Goal: Task Accomplishment & Management: Complete application form

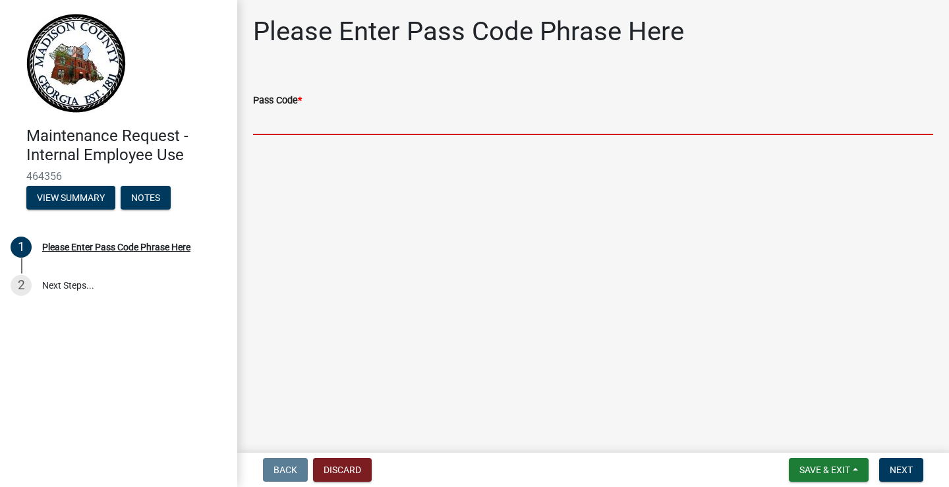
click at [291, 116] on input "Pass Code *" at bounding box center [593, 121] width 680 height 27
type input "bgmr2025"
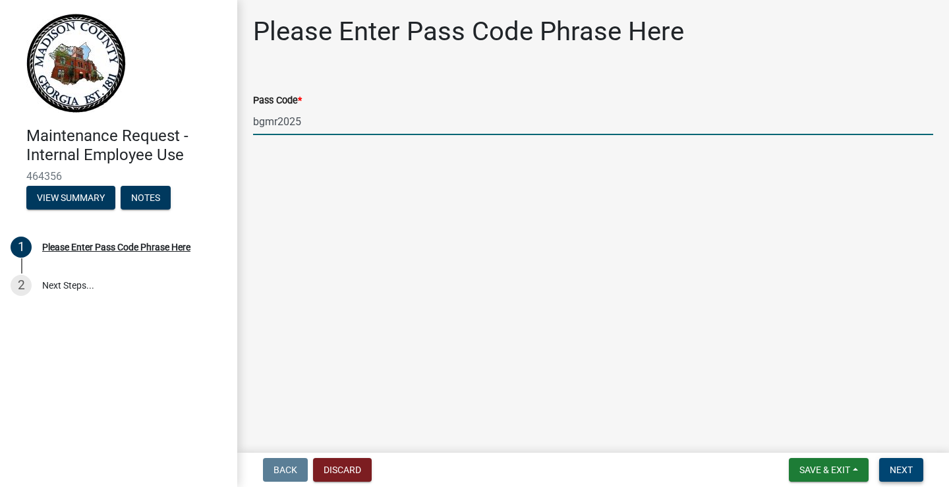
click at [891, 466] on span "Next" at bounding box center [901, 470] width 23 height 11
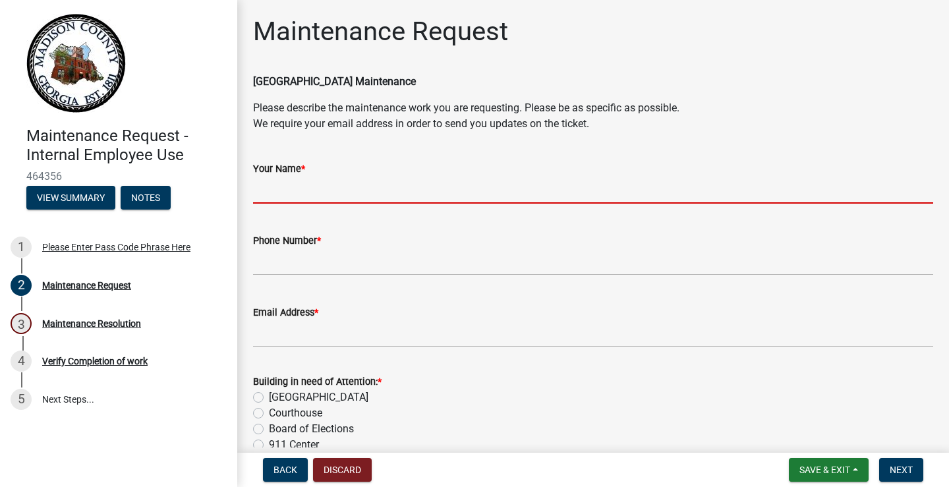
click at [319, 187] on input "Your Name *" at bounding box center [593, 190] width 680 height 27
type input "[PERSON_NAME]"
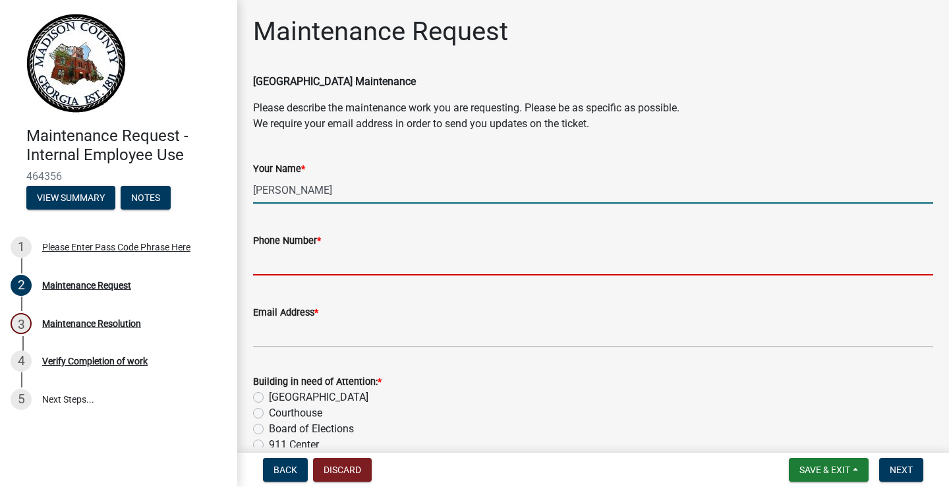
type input "7067956309"
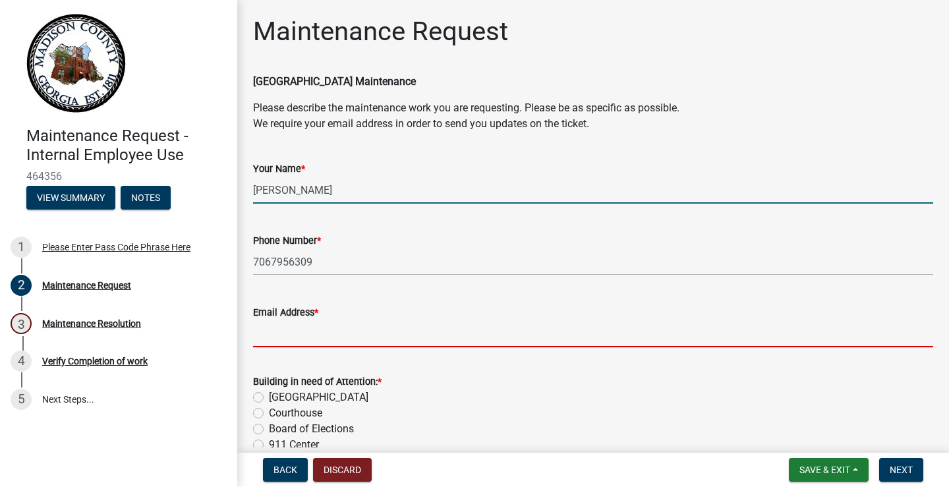
type input "[EMAIL_ADDRESS][DOMAIN_NAME]"
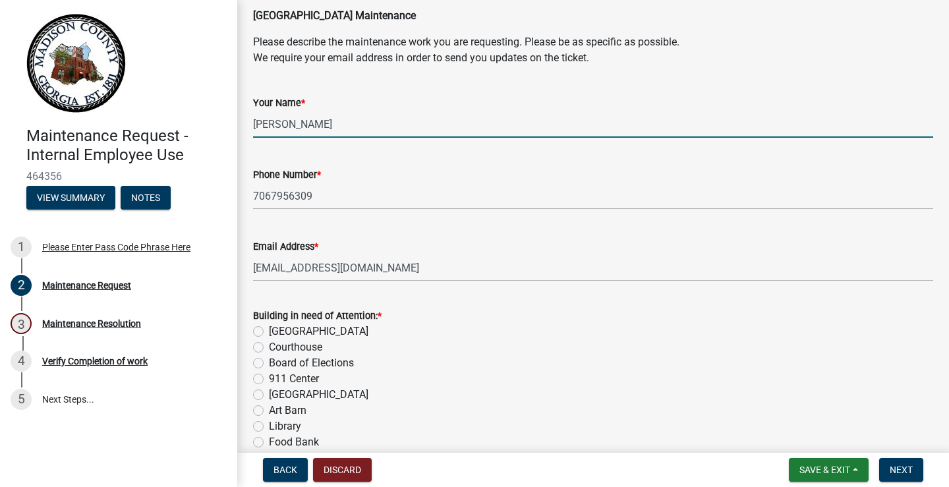
scroll to position [132, 0]
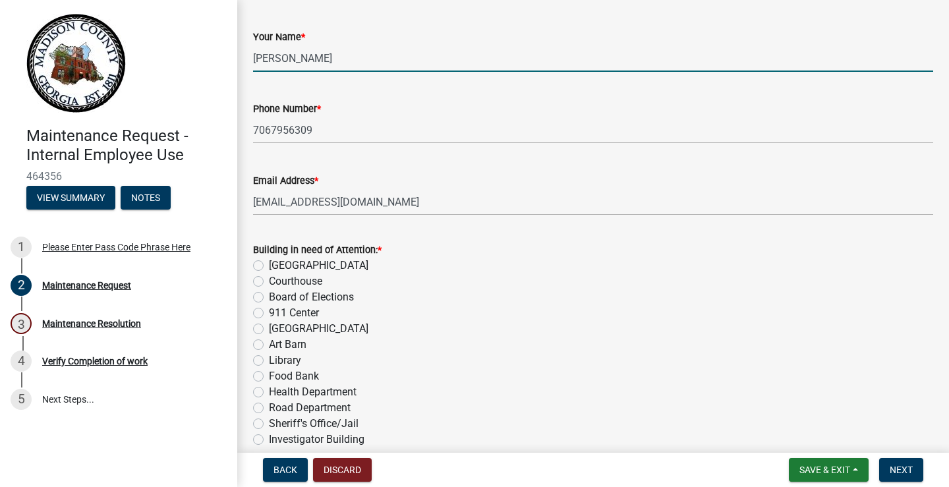
click at [269, 266] on label "[GEOGRAPHIC_DATA]" at bounding box center [319, 266] width 100 height 16
click at [269, 266] on input "[GEOGRAPHIC_DATA]" at bounding box center [273, 262] width 9 height 9
radio input "true"
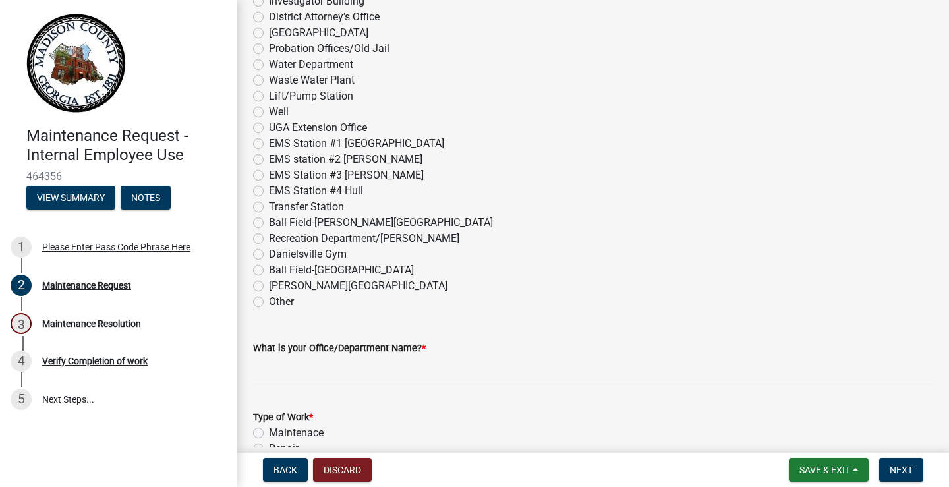
scroll to position [593, 0]
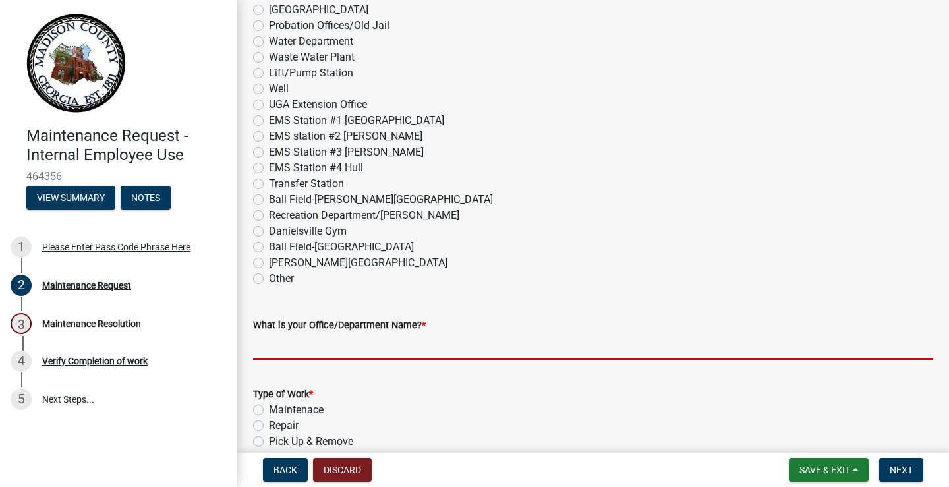
click at [401, 340] on input "What is your Office/Department Name? *" at bounding box center [593, 346] width 680 height 27
type input "Human Resource"
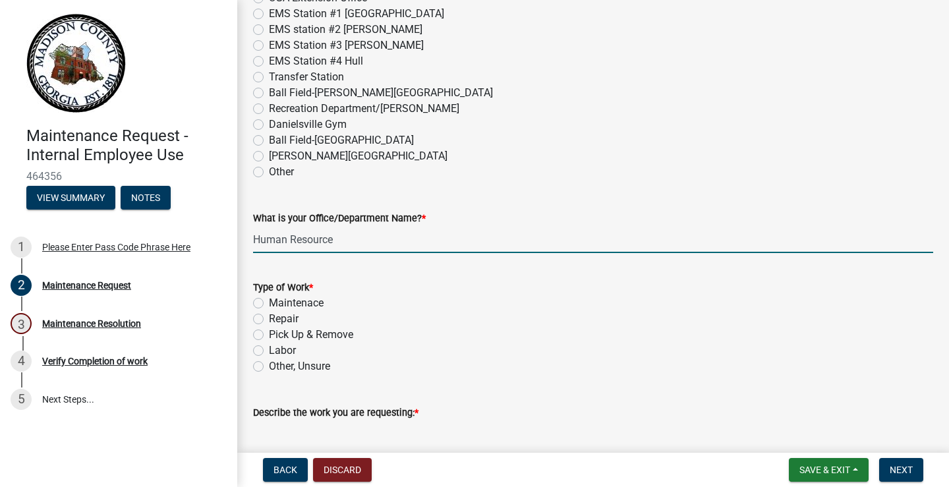
scroll to position [725, 0]
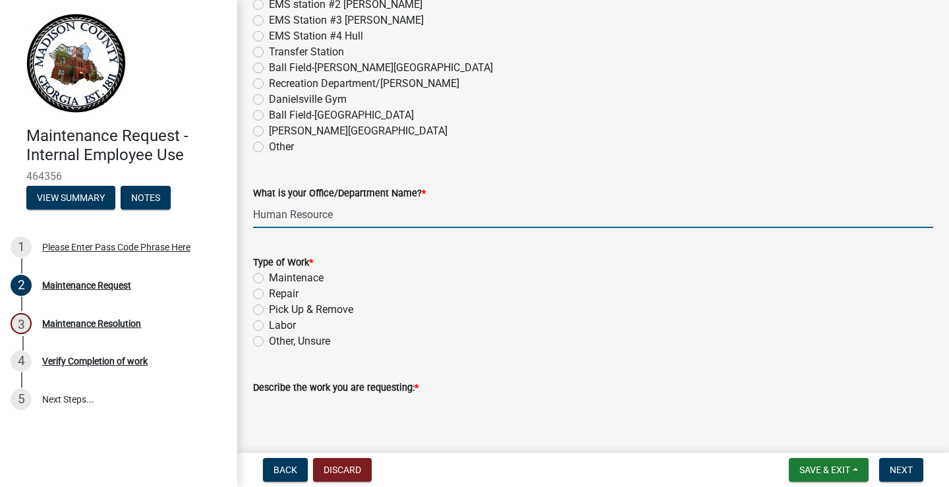
click at [269, 342] on label "Other, Unsure" at bounding box center [299, 341] width 61 height 16
click at [269, 342] on input "Other, Unsure" at bounding box center [273, 337] width 9 height 9
radio input "true"
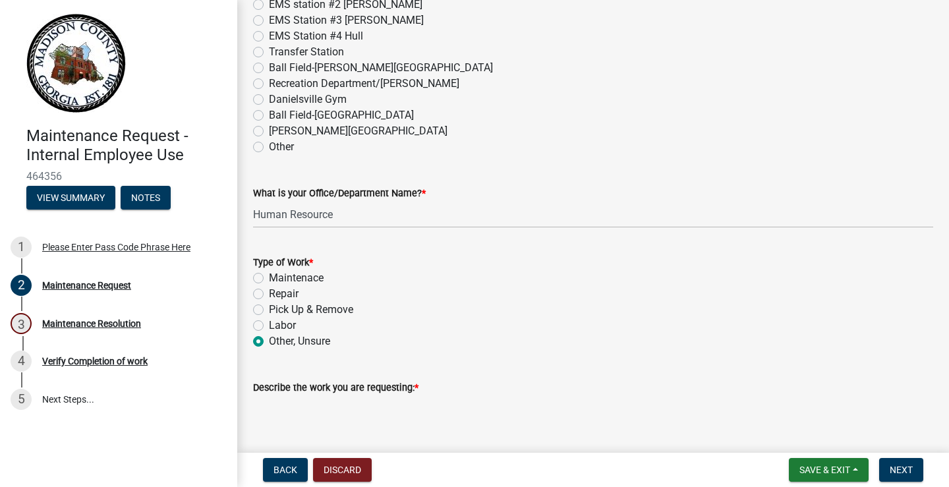
click at [299, 401] on textarea "Describe the work you are requesting: *" at bounding box center [593, 426] width 680 height 62
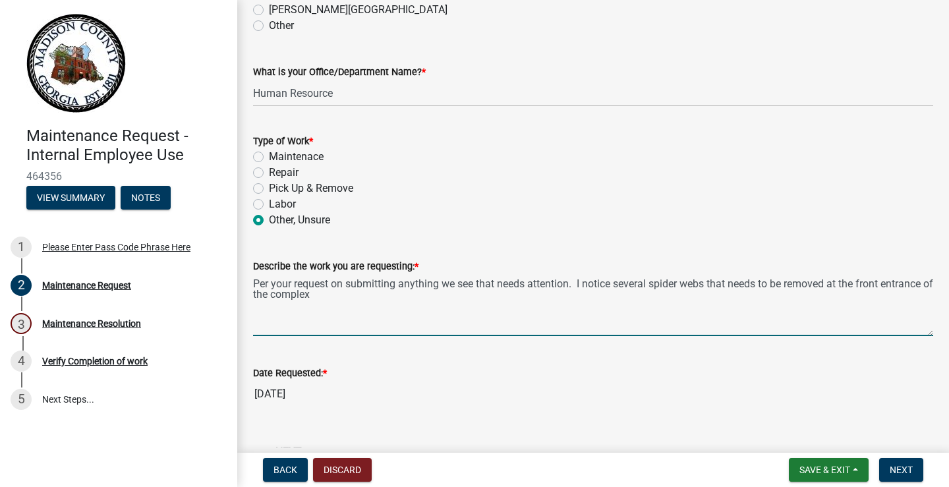
scroll to position [857, 0]
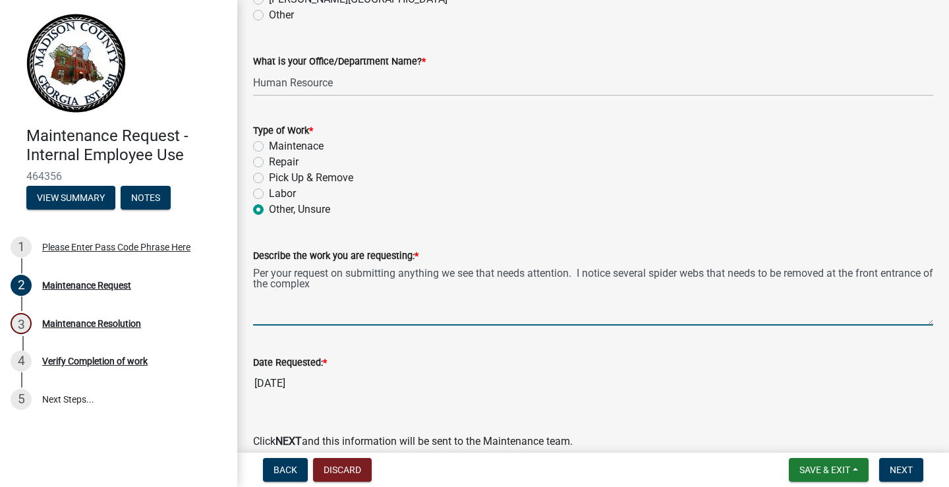
drag, startPoint x: 577, startPoint y: 271, endPoint x: 584, endPoint y: 283, distance: 13.6
click at [584, 283] on textarea "Per your request on submitting anything we see that needs attention. I notice s…" at bounding box center [593, 295] width 680 height 62
paste textarea "Please be advised that there are spider webs in front of the complex that need …"
type textarea "Per your request on submitting anything we see that needs attention. Please be …"
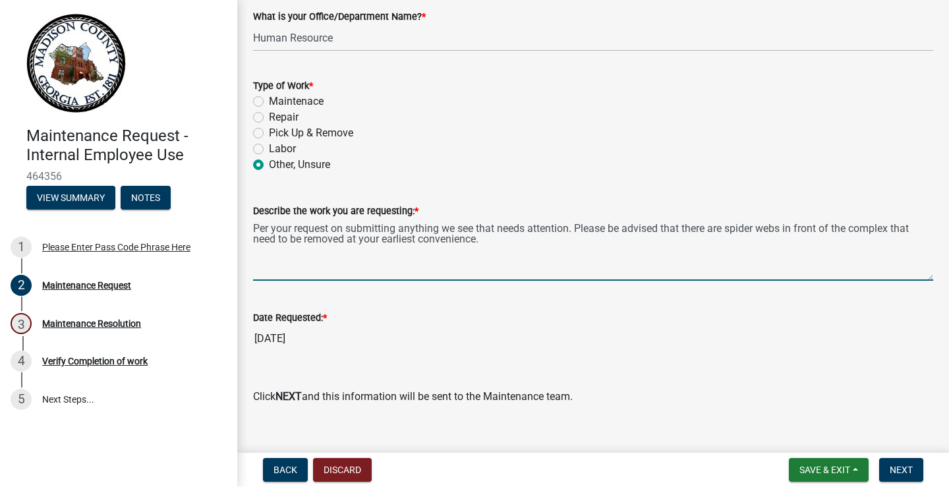
scroll to position [921, 0]
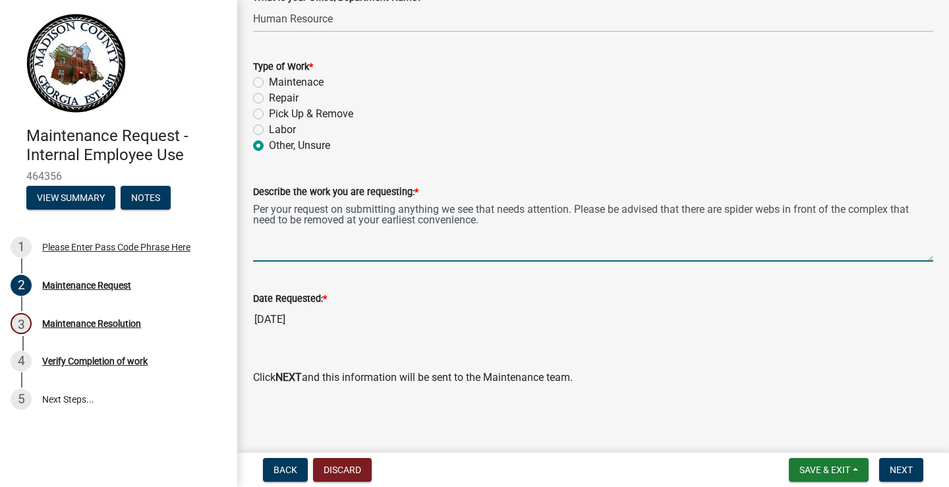
click at [269, 127] on label "Labor" at bounding box center [282, 130] width 27 height 16
click at [269, 127] on input "Labor" at bounding box center [273, 126] width 9 height 9
radio input "true"
click at [785, 207] on textarea "Per your request on submitting anything we see that needs attention. Please be …" at bounding box center [593, 231] width 680 height 62
click at [507, 219] on textarea "Per your request on submitting anything we see that needs attention. Please be …" at bounding box center [593, 231] width 680 height 62
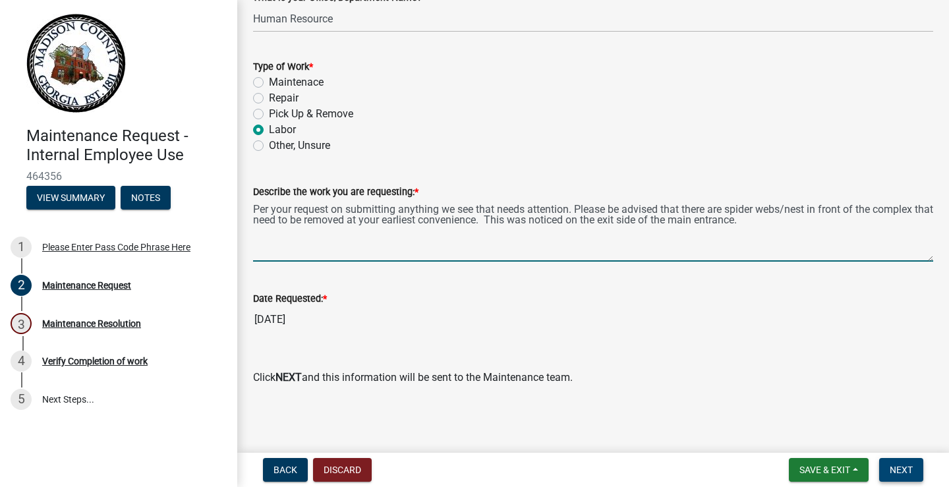
type textarea "Per your request on submitting anything we see that needs attention. Please be …"
click at [909, 475] on span "Next" at bounding box center [901, 470] width 23 height 11
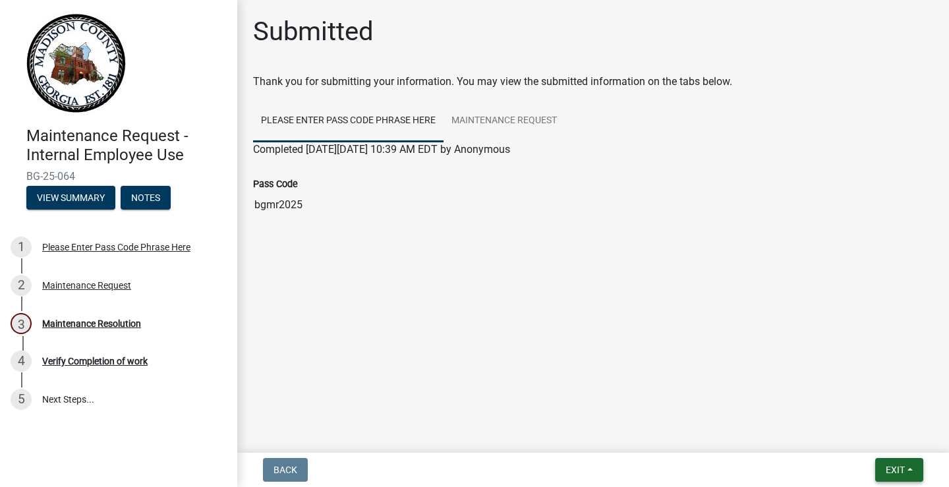
click at [919, 470] on button "Exit" at bounding box center [899, 470] width 48 height 24
click at [895, 469] on span "Exit" at bounding box center [895, 470] width 19 height 11
click at [904, 465] on span "Exit" at bounding box center [895, 470] width 19 height 11
click at [846, 407] on button "Save" at bounding box center [870, 404] width 105 height 32
click at [915, 473] on button "Exit" at bounding box center [899, 470] width 48 height 24
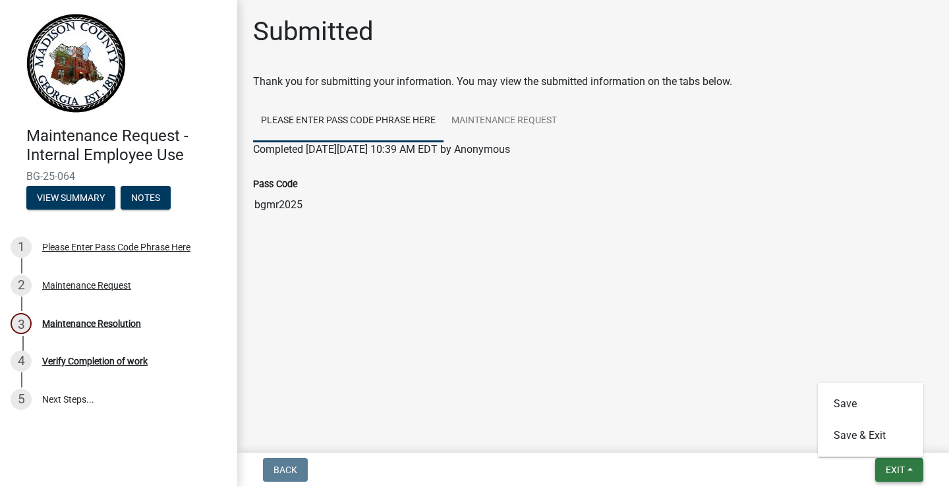
click at [886, 473] on span "Exit" at bounding box center [895, 470] width 19 height 11
click at [887, 469] on span "Exit" at bounding box center [895, 470] width 19 height 11
